Goal: Navigation & Orientation: Find specific page/section

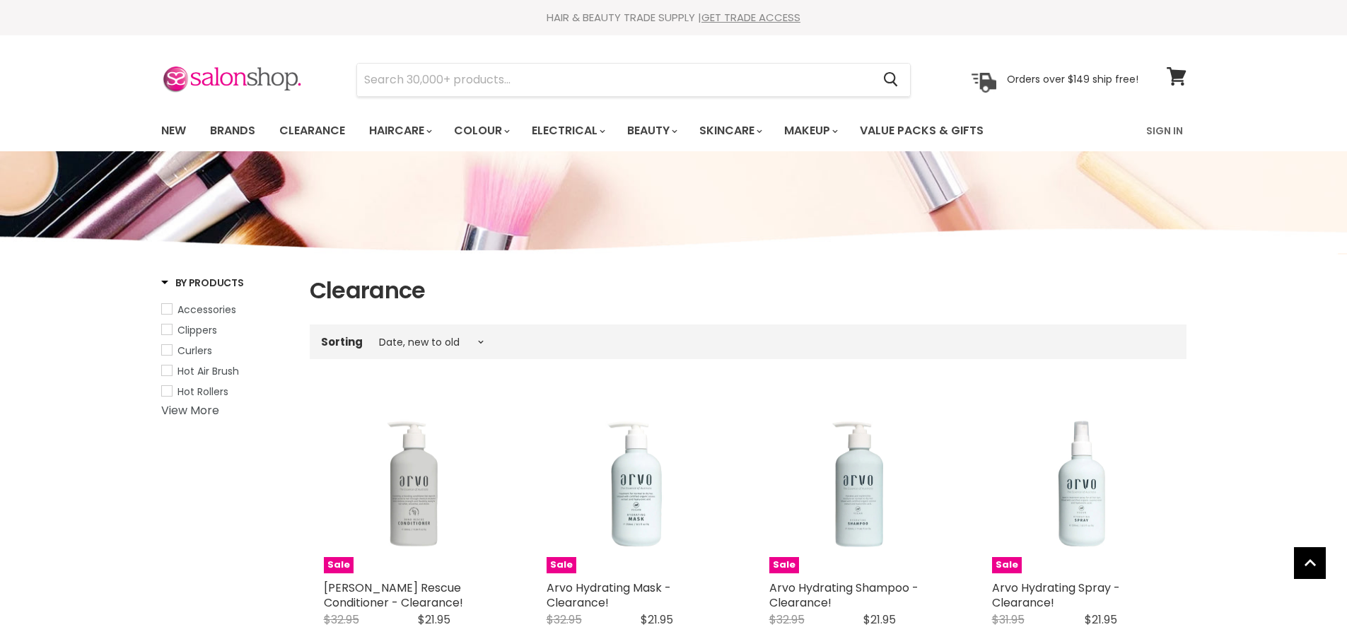
select select "created-descending"
click at [178, 125] on link "New" at bounding box center [174, 131] width 46 height 30
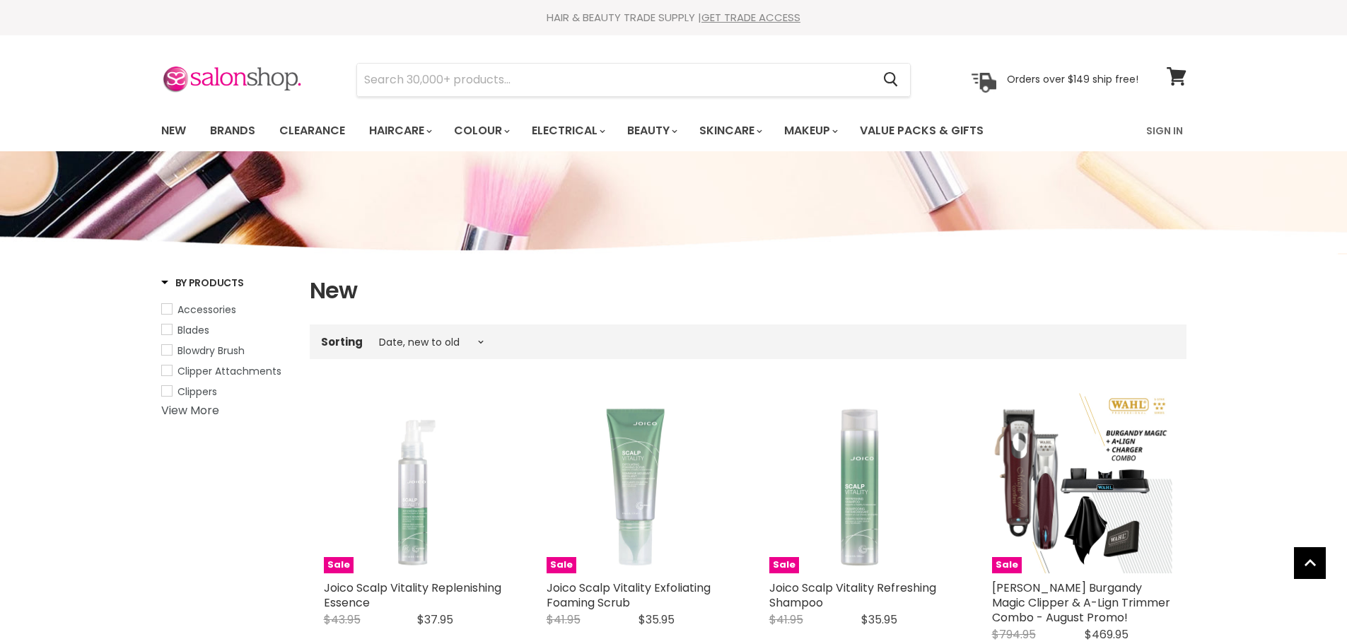
select select "created-descending"
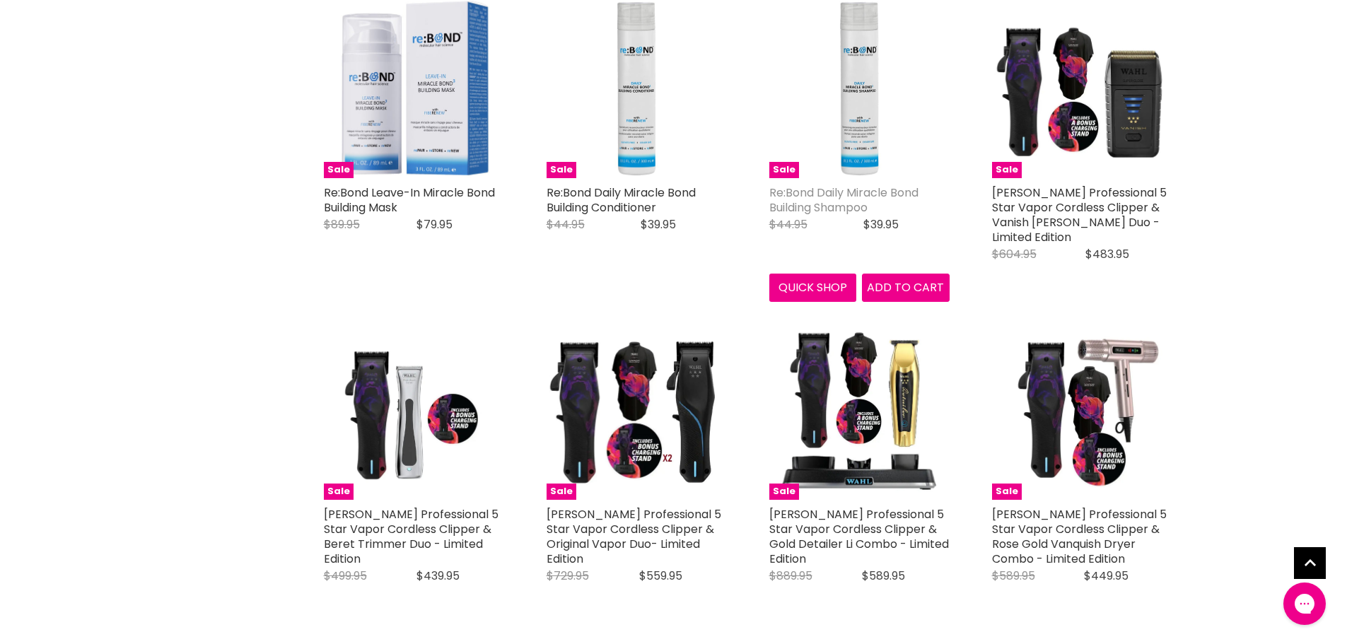
scroll to position [636, 0]
